Goal: Transaction & Acquisition: Book appointment/travel/reservation

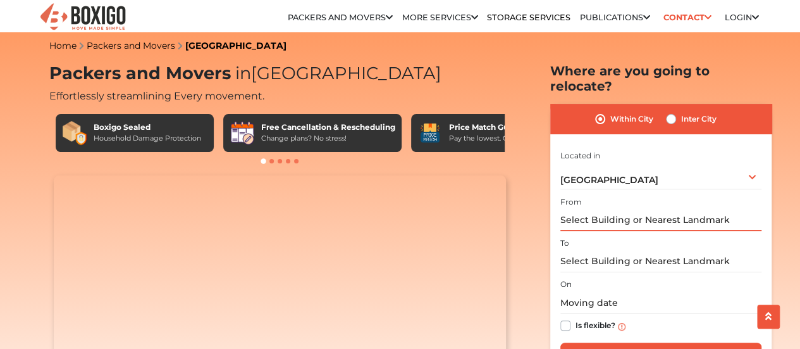
scroll to position [4, 0]
click at [584, 209] on input "text" at bounding box center [661, 220] width 201 height 22
paste input "adakamaranahalli"
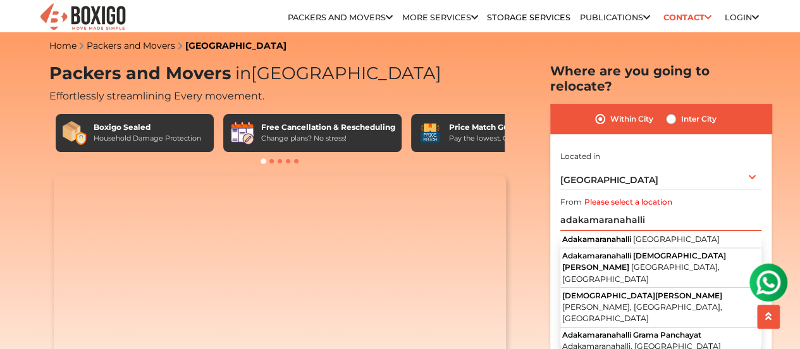
scroll to position [0, 0]
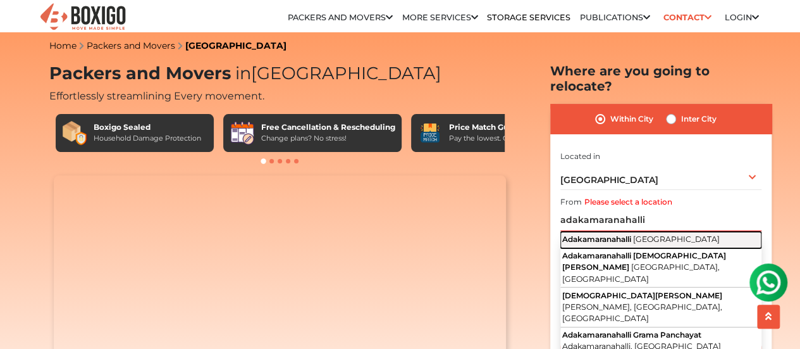
click at [593, 234] on span "Adakamaranahalli" at bounding box center [596, 238] width 69 height 9
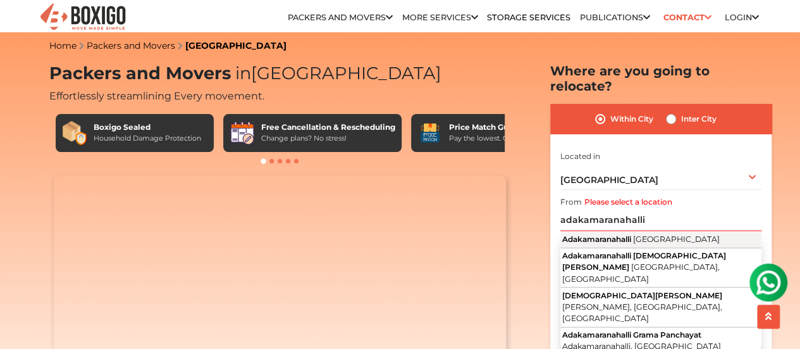
type input "Adakamaranahalli, [GEOGRAPHIC_DATA]"
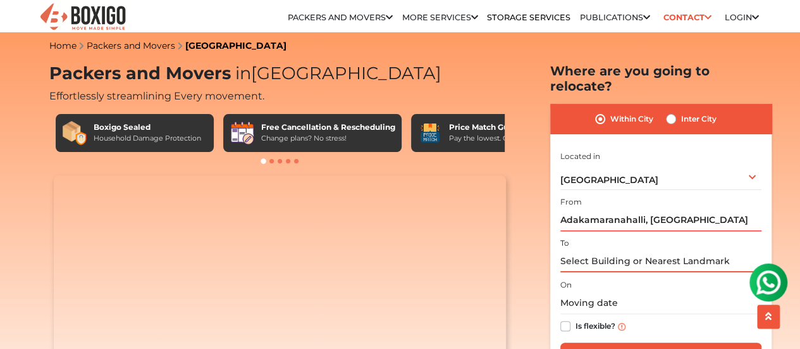
click at [586, 261] on input "text" at bounding box center [661, 261] width 201 height 22
paste input "vidyaranyapura"
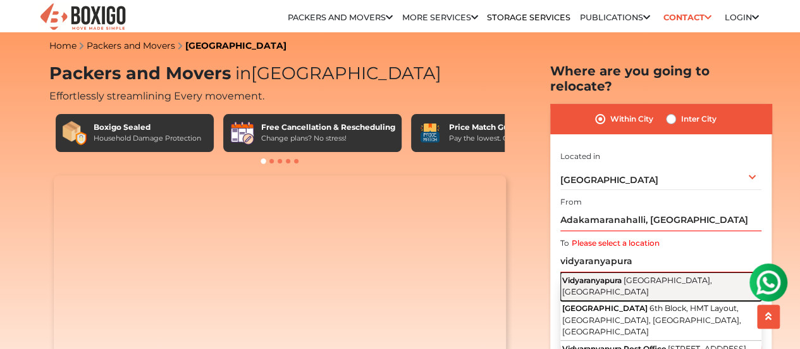
click at [639, 275] on span "[GEOGRAPHIC_DATA], [GEOGRAPHIC_DATA]" at bounding box center [637, 286] width 150 height 22
type input "[GEOGRAPHIC_DATA], [GEOGRAPHIC_DATA], [GEOGRAPHIC_DATA]"
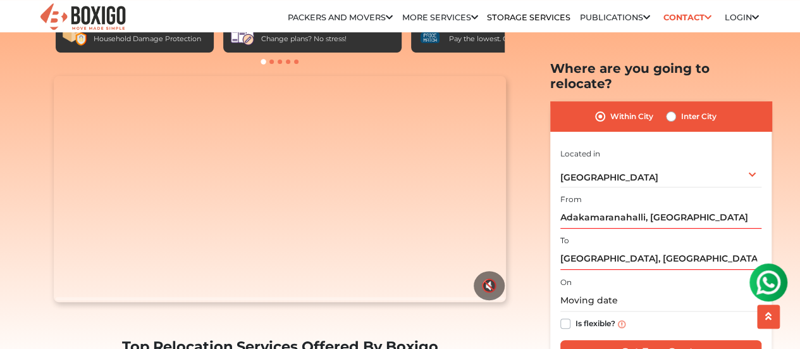
scroll to position [109, 0]
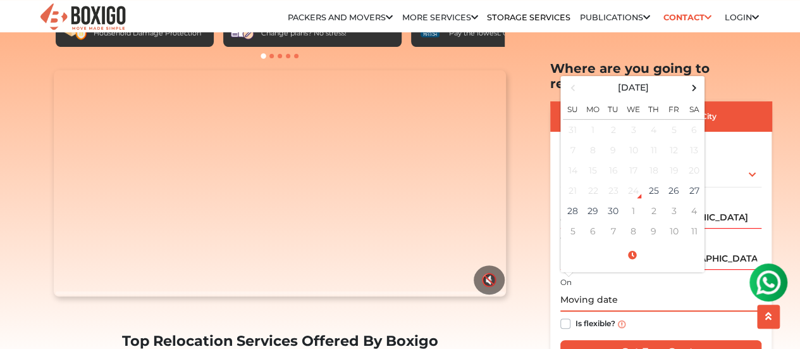
click at [626, 289] on input "text" at bounding box center [661, 300] width 201 height 22
click at [691, 180] on td "27" at bounding box center [695, 190] width 20 height 20
type input "09/27/2025 12:00 AM"
click at [669, 311] on div "Is flexible?" at bounding box center [661, 323] width 201 height 25
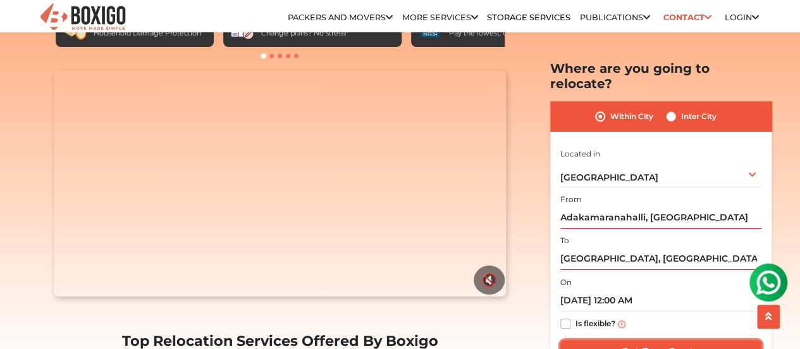
click at [659, 340] on input "Get Free Quote" at bounding box center [661, 352] width 201 height 24
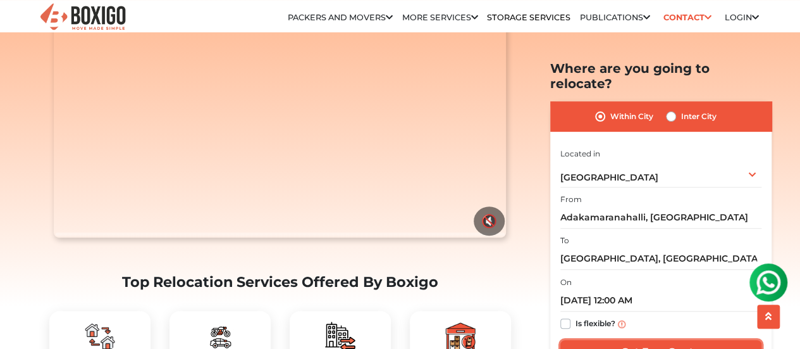
scroll to position [169, 0]
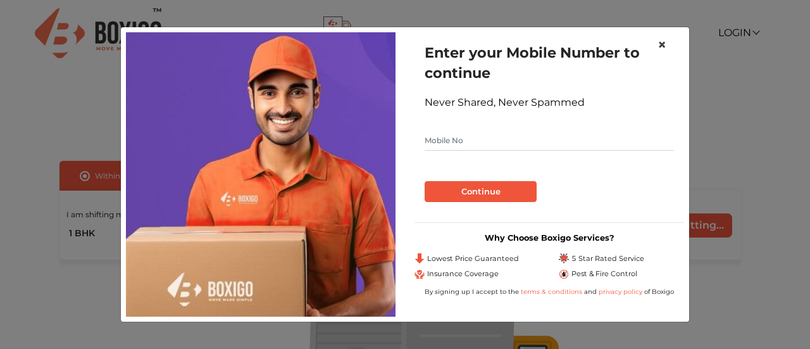
click at [658, 45] on span "×" at bounding box center [661, 44] width 9 height 18
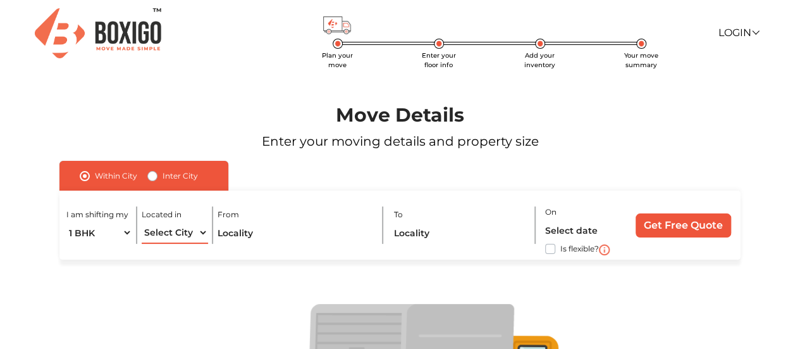
click at [195, 237] on select "Select City [GEOGRAPHIC_DATA] [GEOGRAPHIC_DATA] [GEOGRAPHIC_DATA] [GEOGRAPHIC_D…" at bounding box center [175, 232] width 66 height 22
select select "[GEOGRAPHIC_DATA]"
click at [142, 221] on select "Select City [GEOGRAPHIC_DATA] [GEOGRAPHIC_DATA] [GEOGRAPHIC_DATA] [GEOGRAPHIC_D…" at bounding box center [175, 232] width 66 height 22
click at [266, 233] on input "text" at bounding box center [296, 232] width 156 height 22
click at [423, 226] on input "text" at bounding box center [460, 232] width 133 height 22
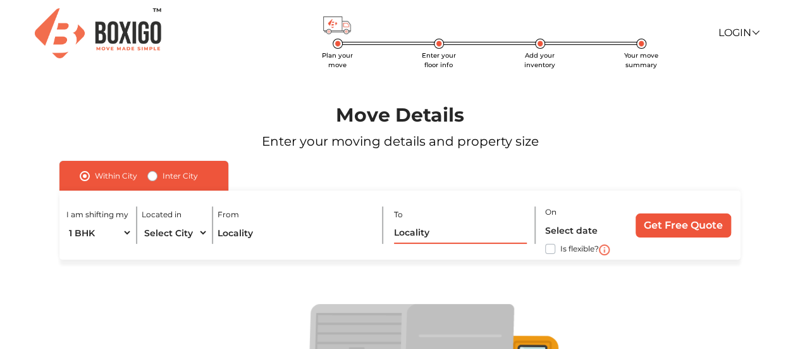
paste input "vidyaranyapura"
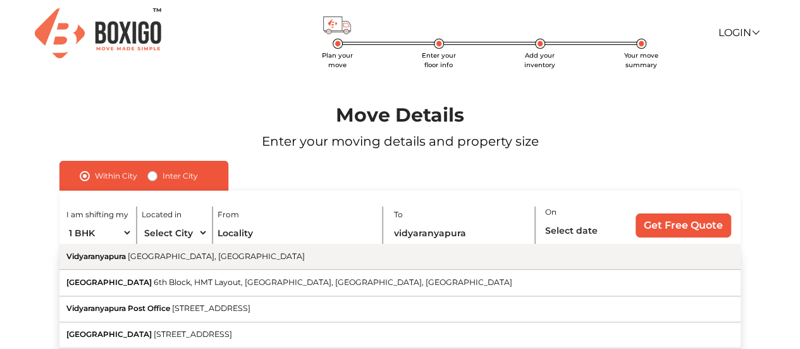
click at [300, 248] on button "Vidyaranyapura [GEOGRAPHIC_DATA], [GEOGRAPHIC_DATA]" at bounding box center [399, 257] width 681 height 26
type input "[GEOGRAPHIC_DATA], [GEOGRAPHIC_DATA], [GEOGRAPHIC_DATA]"
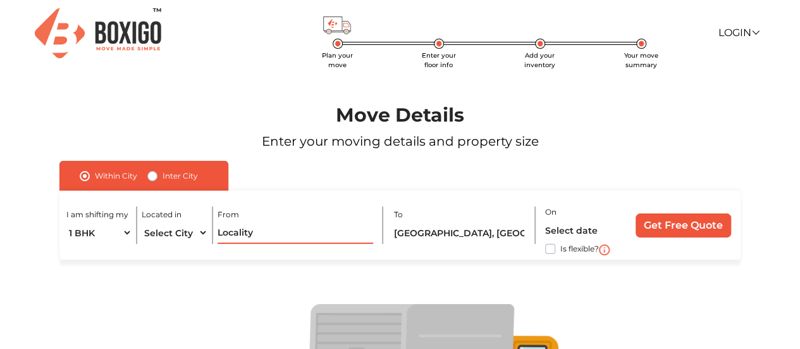
click at [302, 230] on input "text" at bounding box center [296, 232] width 156 height 22
paste input "adakamaranahalli"
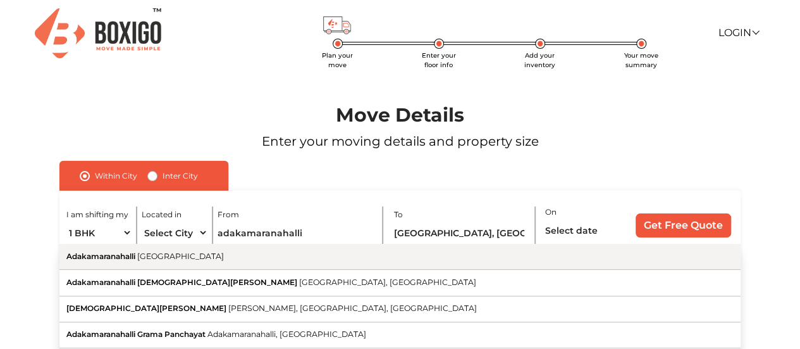
click at [302, 256] on button "Adakamaranahalli [GEOGRAPHIC_DATA]" at bounding box center [399, 257] width 681 height 26
type input "Adakamaranahalli, [GEOGRAPHIC_DATA]"
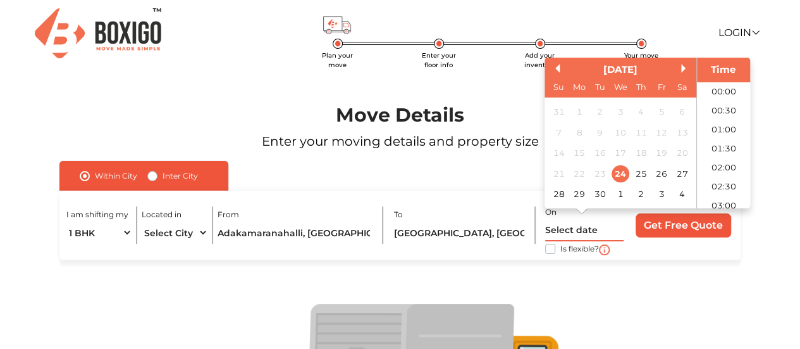
click at [616, 221] on input "text" at bounding box center [584, 230] width 78 height 22
click at [681, 177] on div "27" at bounding box center [682, 173] width 17 height 17
type input "[DATE] 12:00 AM"
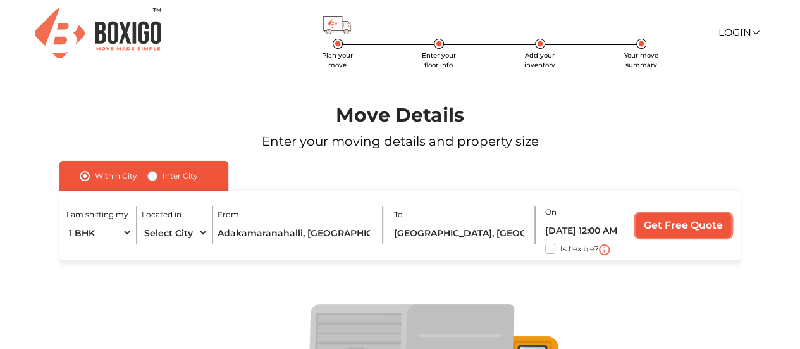
click at [674, 233] on input "Get Free Quote" at bounding box center [684, 225] width 96 height 24
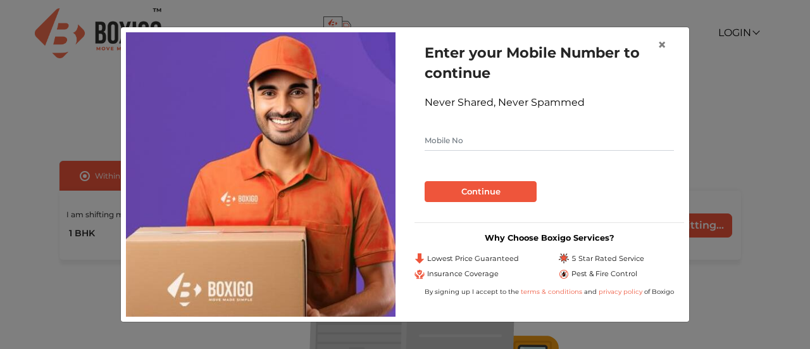
click at [536, 146] on input "text" at bounding box center [549, 140] width 249 height 20
type input "9483221112"
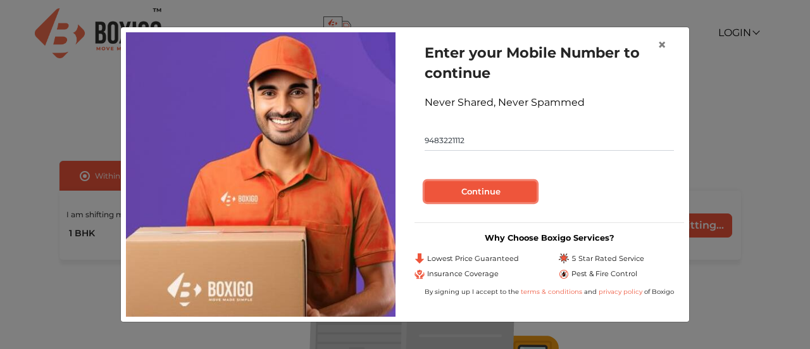
click at [495, 182] on button "Continue" at bounding box center [481, 192] width 112 height 22
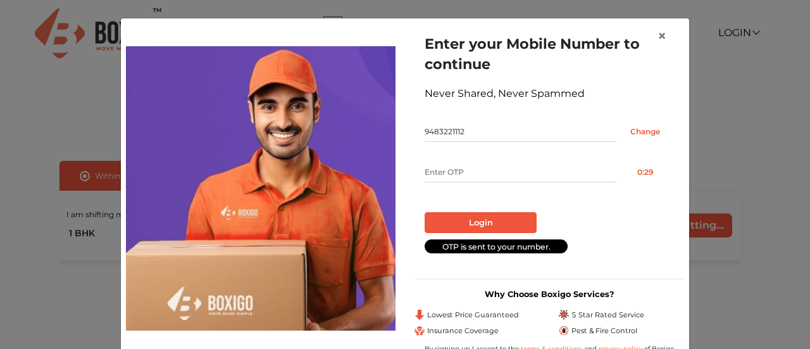
click at [499, 169] on input "text" at bounding box center [521, 172] width 192 height 20
type input "5458"
click at [488, 214] on button "Login" at bounding box center [481, 223] width 112 height 22
